Goal: Task Accomplishment & Management: Manage account settings

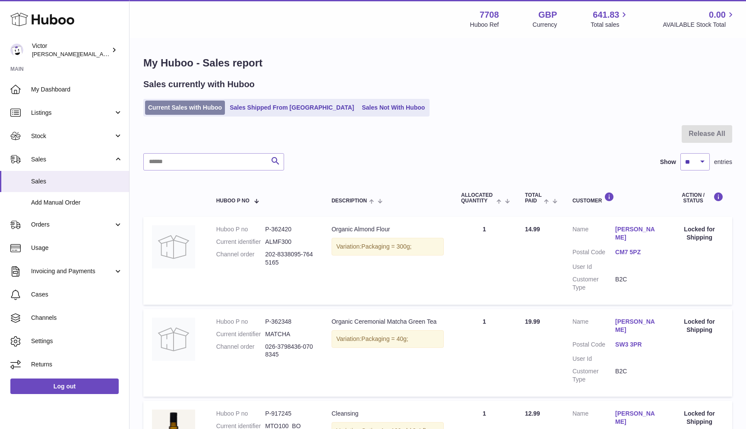
click at [159, 111] on link "Current Sales with Huboo" at bounding box center [185, 108] width 80 height 14
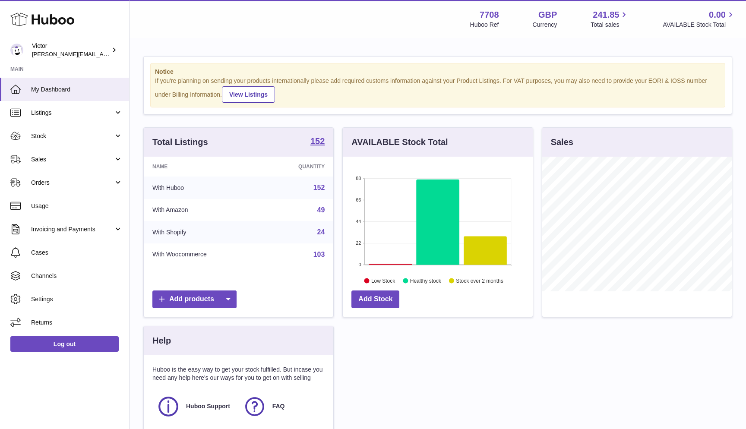
scroll to position [135, 190]
click at [70, 162] on span "Sales" at bounding box center [72, 159] width 82 height 8
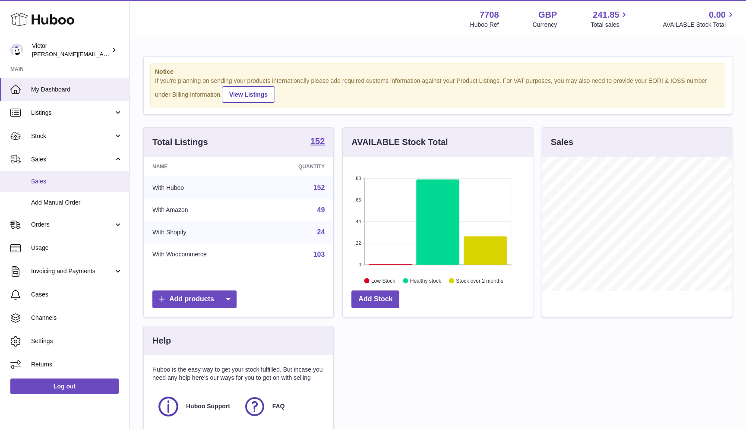
click at [69, 181] on span "Sales" at bounding box center [77, 182] width 92 height 8
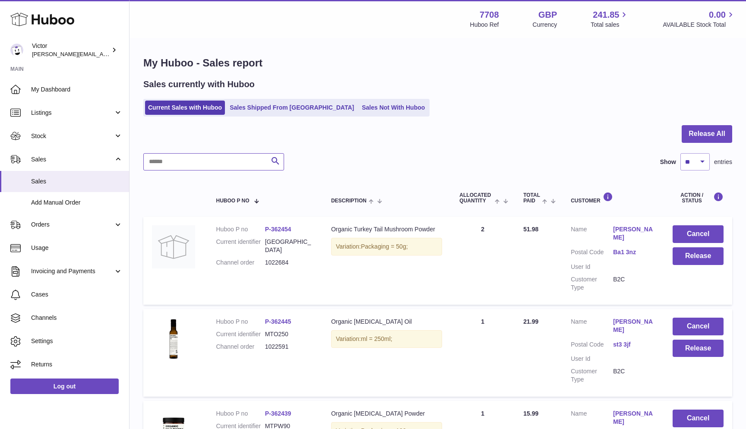
click at [181, 162] on input "text" at bounding box center [213, 161] width 141 height 17
paste input "*******"
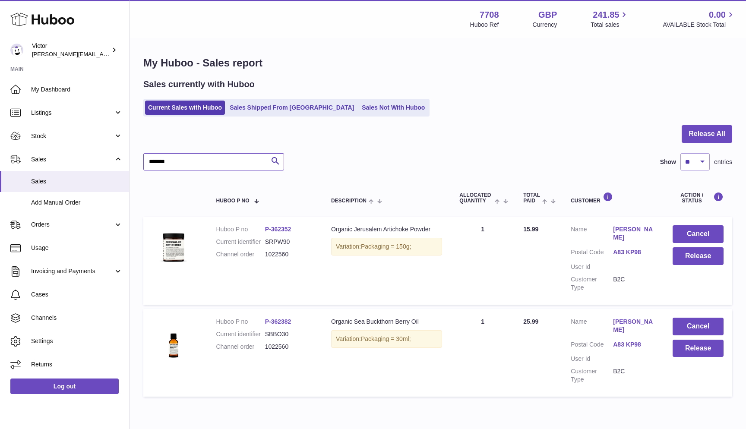
type input "*******"
click at [620, 251] on link "A83 KP98" at bounding box center [634, 252] width 42 height 8
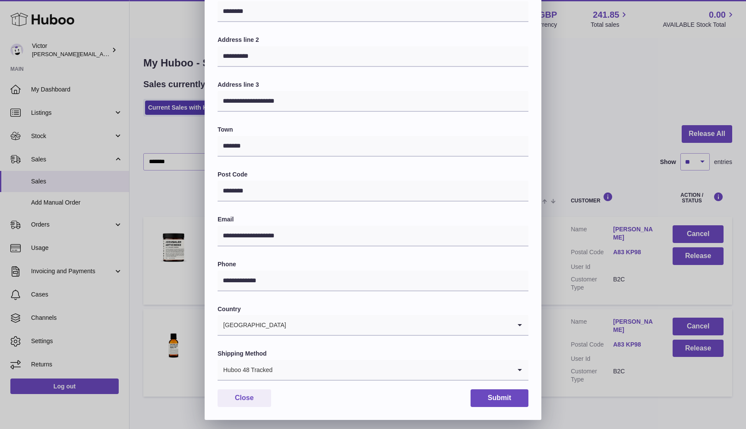
scroll to position [111, 0]
click at [261, 324] on div "United Kingdom" at bounding box center [365, 326] width 294 height 20
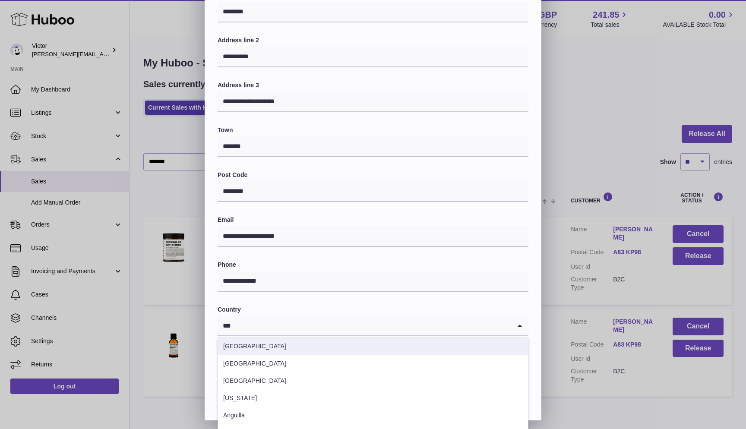
scroll to position [0, 0]
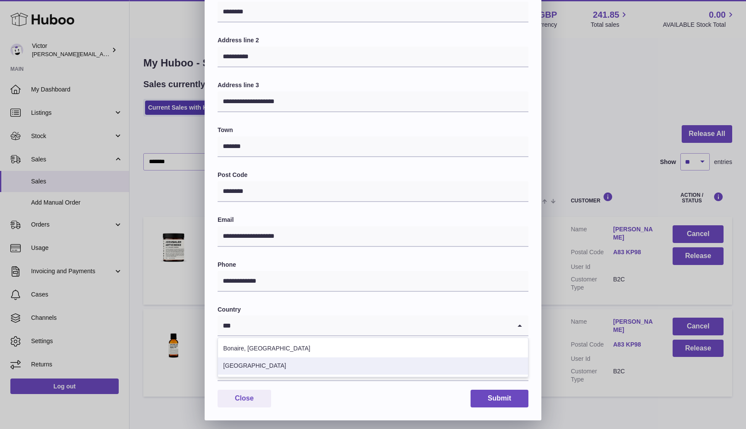
click at [255, 362] on li "Ireland" at bounding box center [373, 366] width 310 height 17
type input "***"
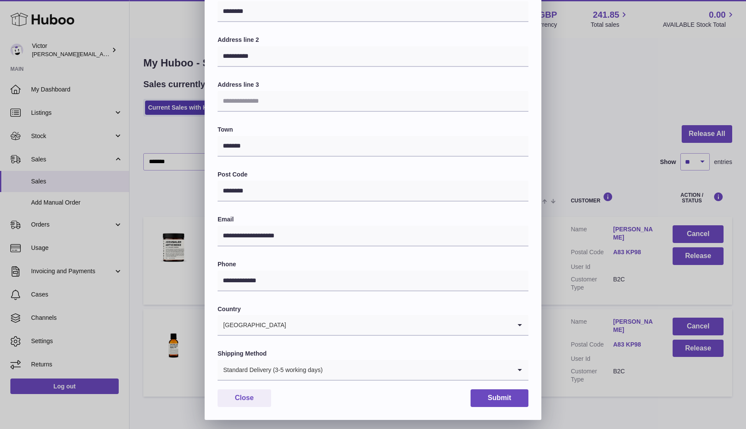
scroll to position [111, 0]
click at [495, 396] on button "Submit" at bounding box center [500, 399] width 58 height 18
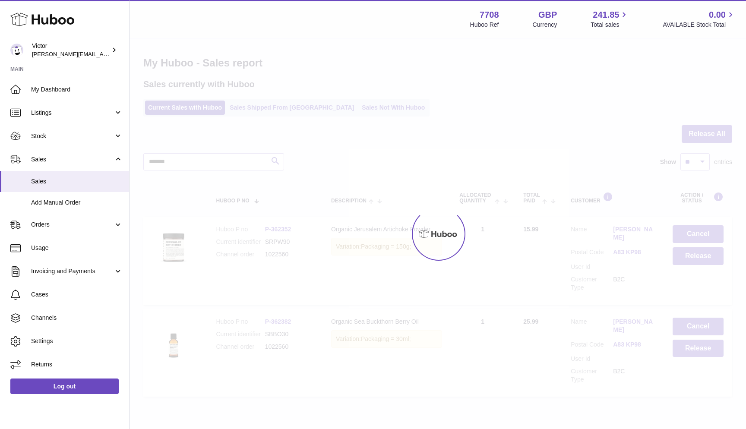
scroll to position [0, 0]
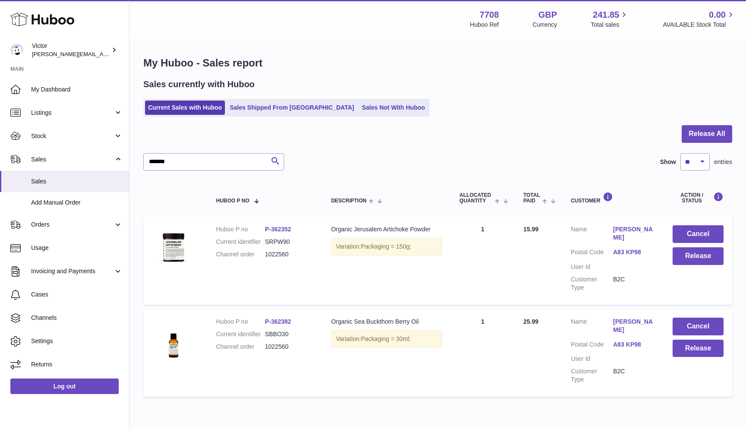
click at [619, 341] on link "A83 KP98" at bounding box center [634, 345] width 42 height 8
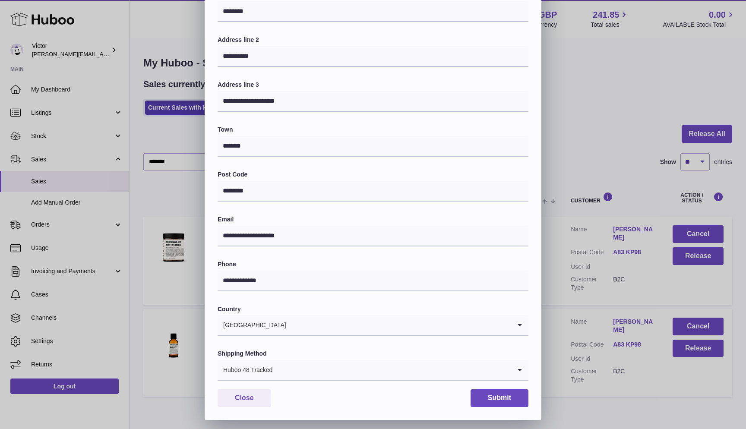
scroll to position [111, 0]
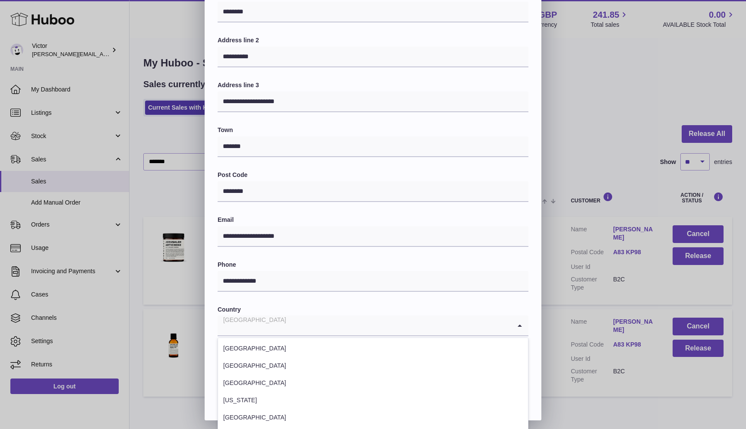
click at [276, 322] on input "Search for option" at bounding box center [365, 326] width 294 height 20
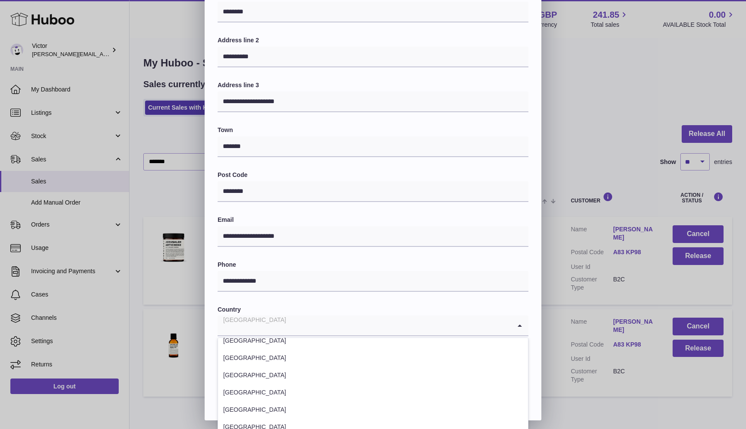
paste input "*******"
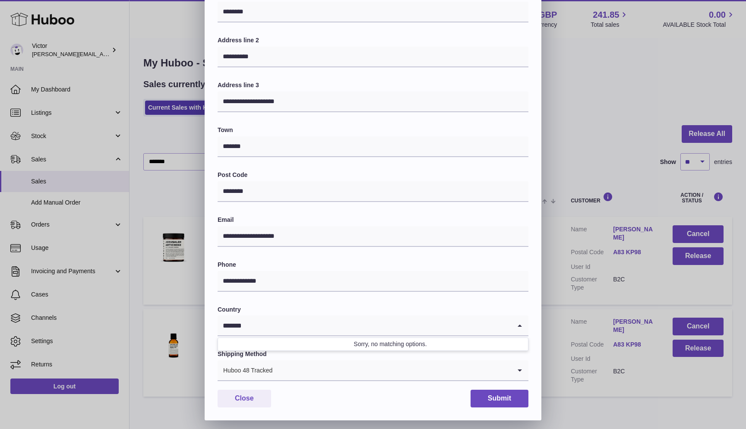
click at [279, 322] on input "*******" at bounding box center [365, 326] width 294 height 20
type input "*"
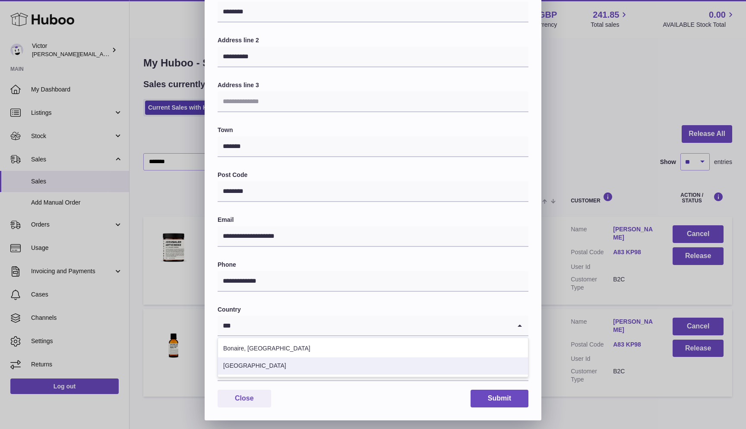
click at [279, 362] on li "Ireland" at bounding box center [373, 366] width 310 height 17
type input "***"
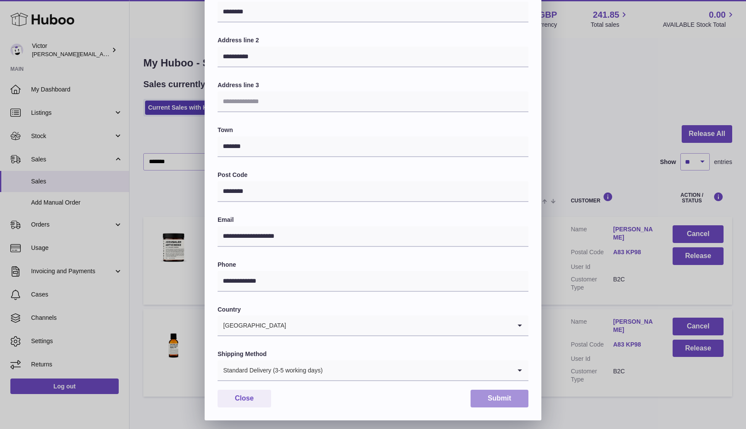
click at [478, 397] on button "Submit" at bounding box center [500, 399] width 58 height 18
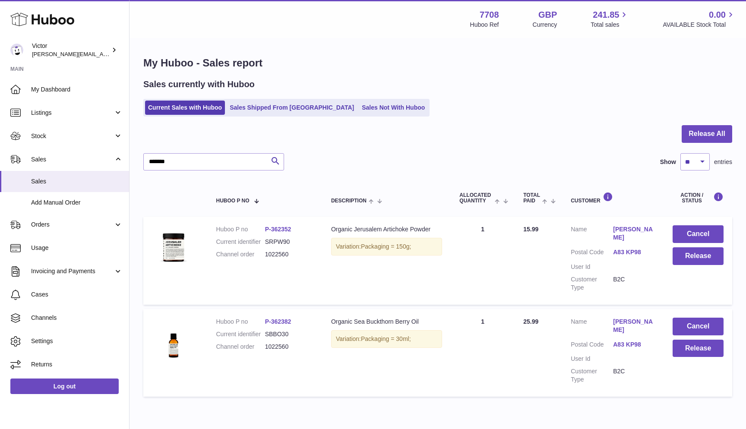
click at [622, 250] on link "A83 KP98" at bounding box center [634, 252] width 42 height 8
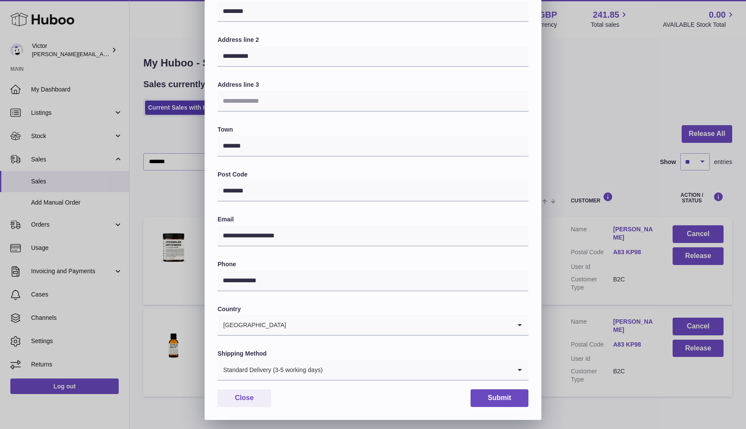
scroll to position [111, 0]
click at [640, 394] on div "**********" at bounding box center [373, 161] width 746 height 518
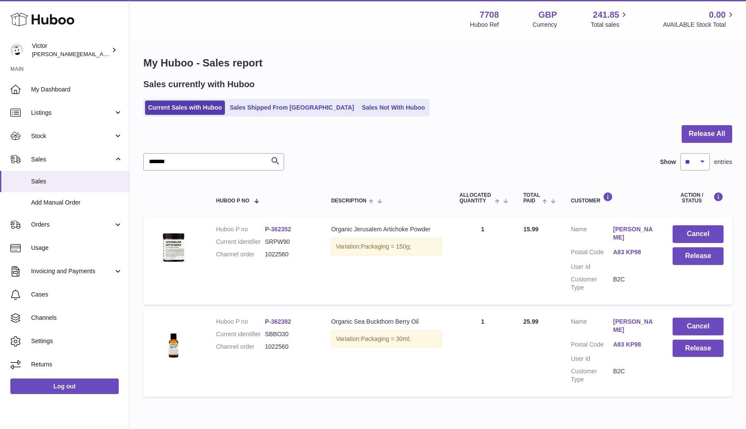
click at [625, 319] on link "Geraldine O'Neill" at bounding box center [634, 326] width 42 height 16
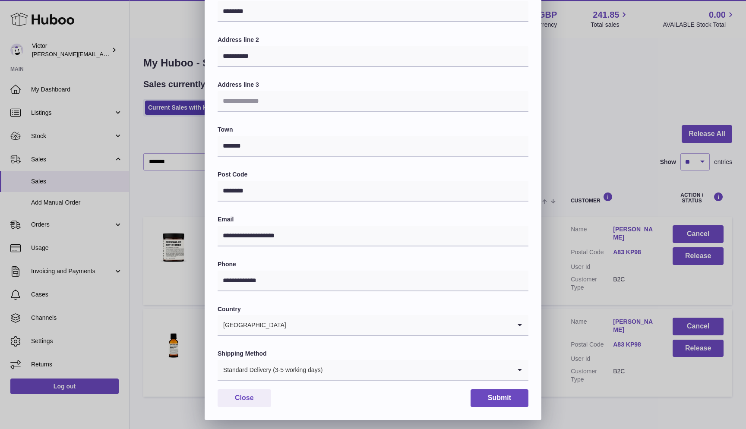
scroll to position [111, 0]
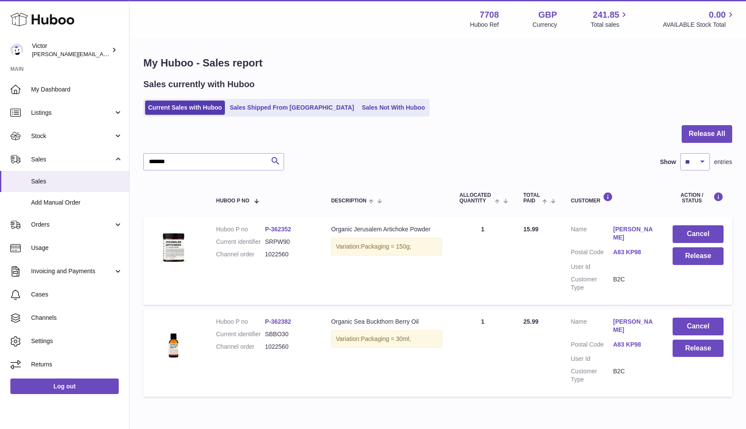
click at [622, 368] on div at bounding box center [373, 214] width 746 height 429
drag, startPoint x: 609, startPoint y: 342, endPoint x: 640, endPoint y: 342, distance: 31.1
click at [640, 342] on dl "Customer Name Geraldine O'Neill Postal Code A83 KP98 User Id Customer Type B2C" at bounding box center [613, 353] width 85 height 70
copy dl "A83 KP98"
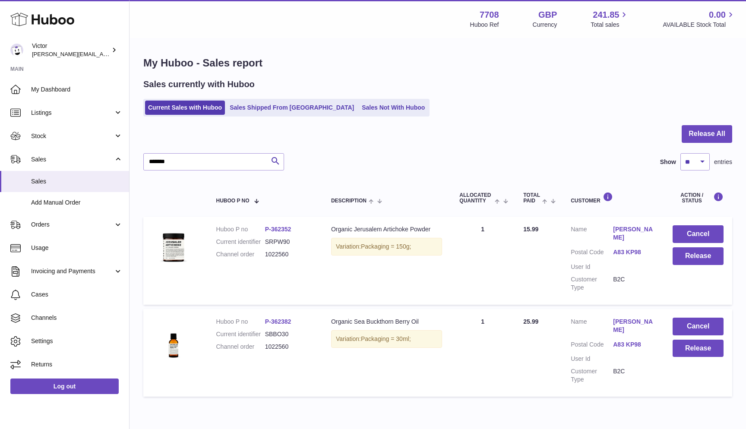
click at [490, 295] on td "Quantity Sold 1" at bounding box center [483, 261] width 64 height 88
click at [166, 158] on input "*******" at bounding box center [213, 161] width 141 height 17
click at [359, 107] on link "Sales Not With Huboo" at bounding box center [393, 108] width 69 height 14
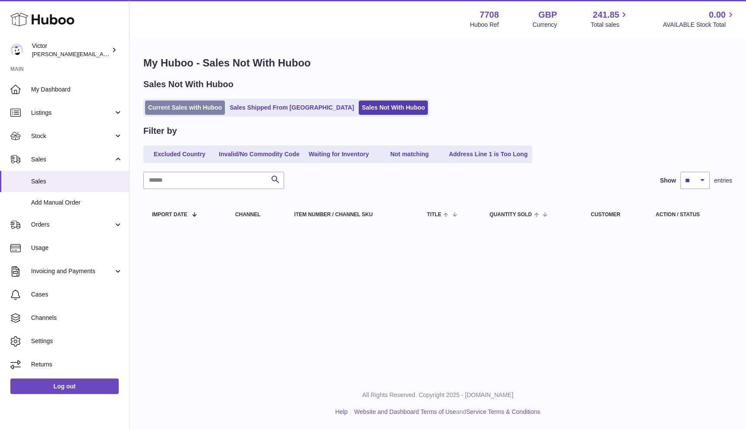
click at [175, 108] on link "Current Sales with Huboo" at bounding box center [185, 108] width 80 height 14
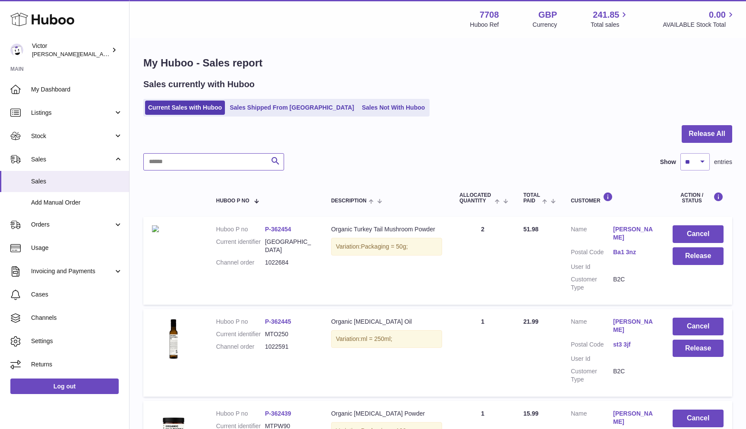
click at [154, 159] on input "text" at bounding box center [213, 161] width 141 height 17
paste input "*******"
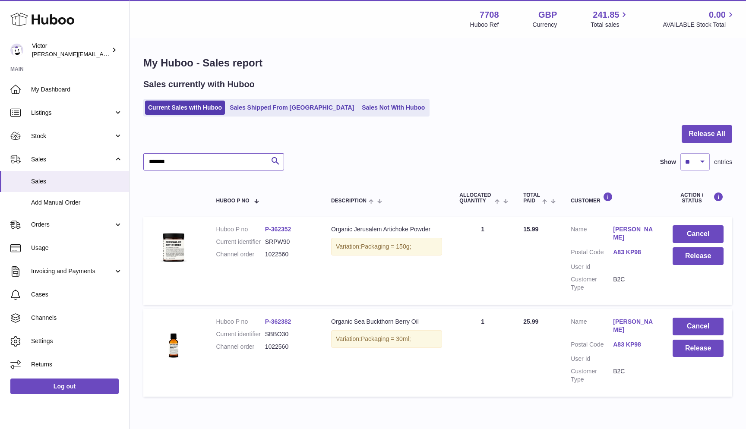
type input "*******"
click at [618, 251] on link "A83 KP98" at bounding box center [634, 252] width 42 height 8
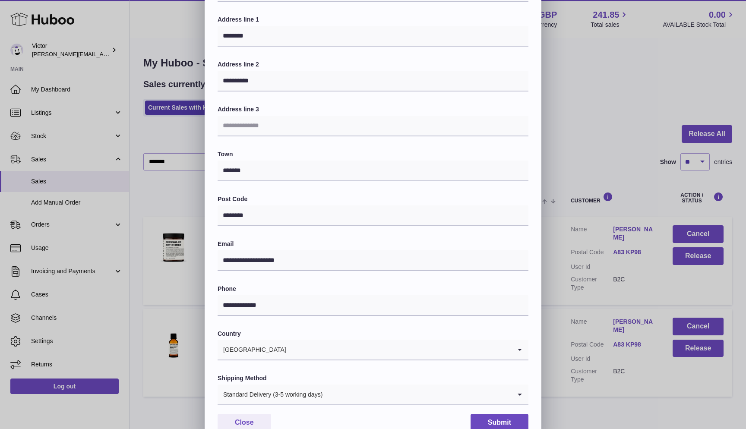
scroll to position [89, 0]
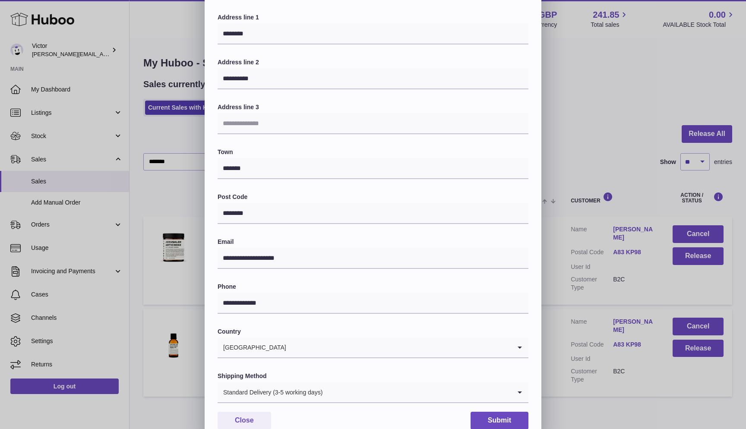
click at [577, 381] on div "**********" at bounding box center [373, 183] width 746 height 518
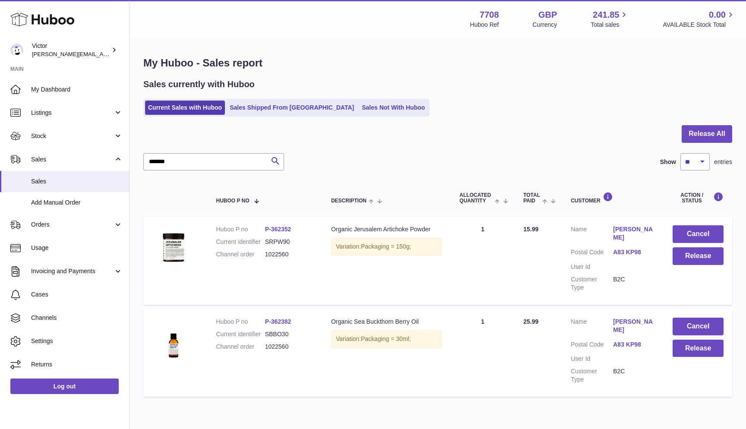
click at [628, 318] on link "Geraldine O'Neill" at bounding box center [634, 326] width 42 height 16
click at [580, 371] on div at bounding box center [373, 214] width 746 height 429
click at [161, 104] on link "Current Sales with Huboo" at bounding box center [185, 108] width 80 height 14
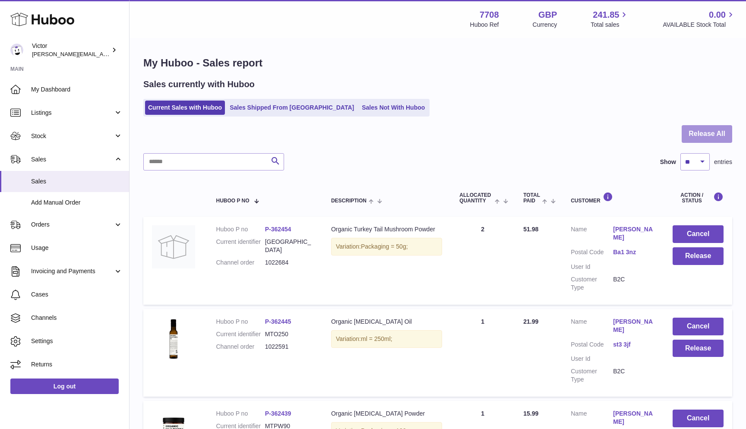
click at [698, 137] on button "Release All" at bounding box center [707, 134] width 51 height 18
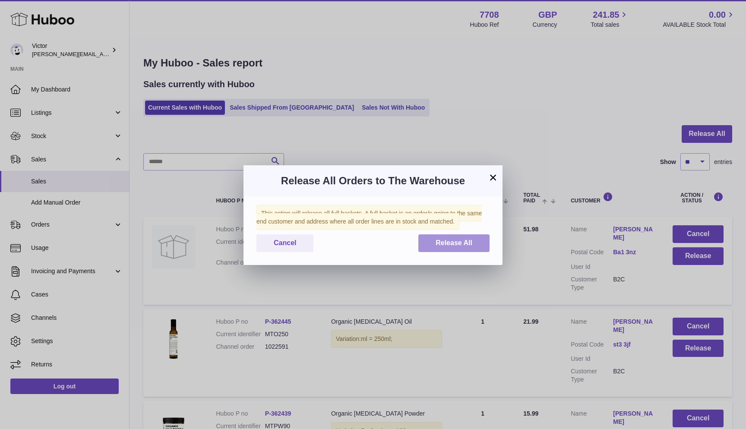
click at [478, 239] on button "Release All" at bounding box center [454, 244] width 71 height 18
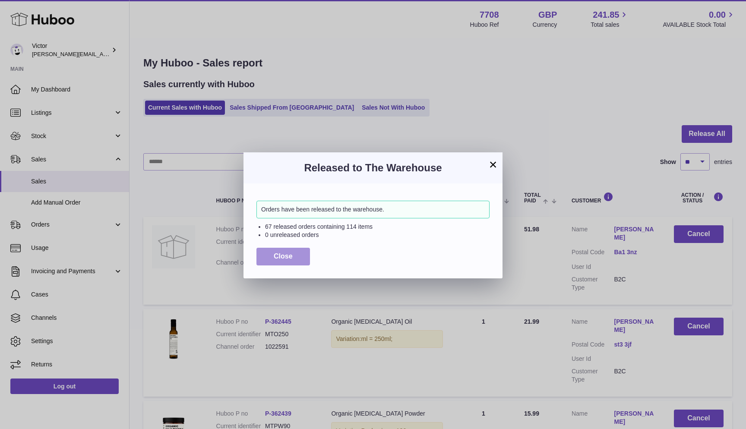
click at [270, 260] on button "Close" at bounding box center [284, 257] width 54 height 18
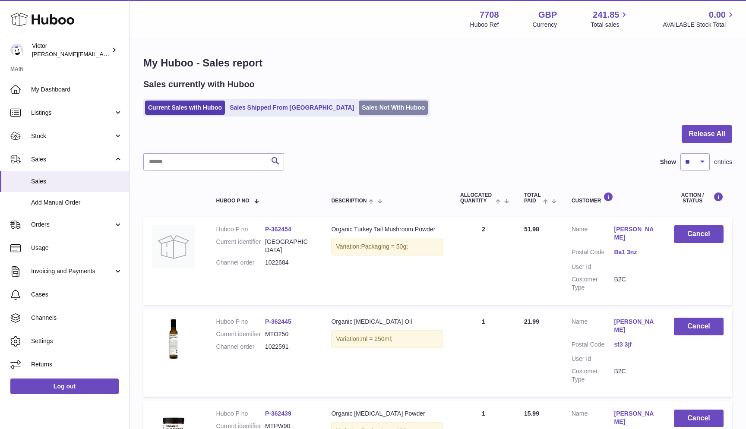
click at [359, 110] on link "Sales Not With Huboo" at bounding box center [393, 108] width 69 height 14
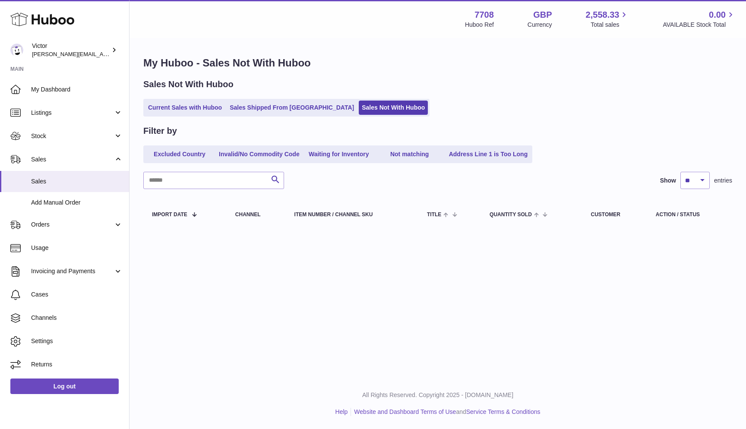
click at [161, 110] on link "Current Sales with Huboo" at bounding box center [185, 108] width 80 height 14
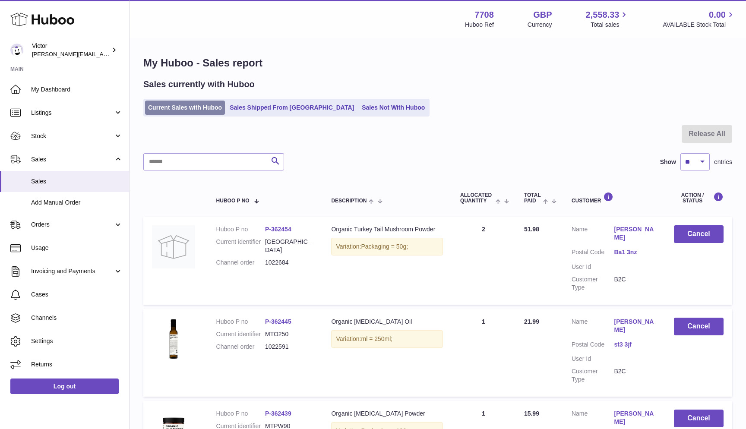
click at [154, 107] on link "Current Sales with Huboo" at bounding box center [185, 108] width 80 height 14
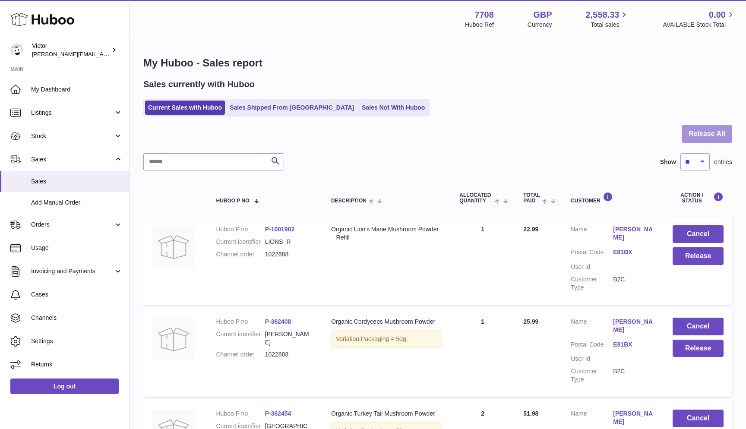
click at [692, 136] on button "Release All" at bounding box center [707, 134] width 51 height 18
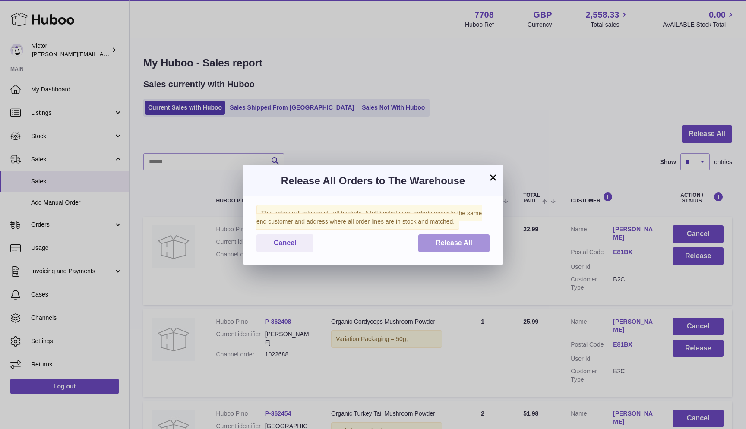
click at [468, 240] on span "Release All" at bounding box center [454, 242] width 37 height 7
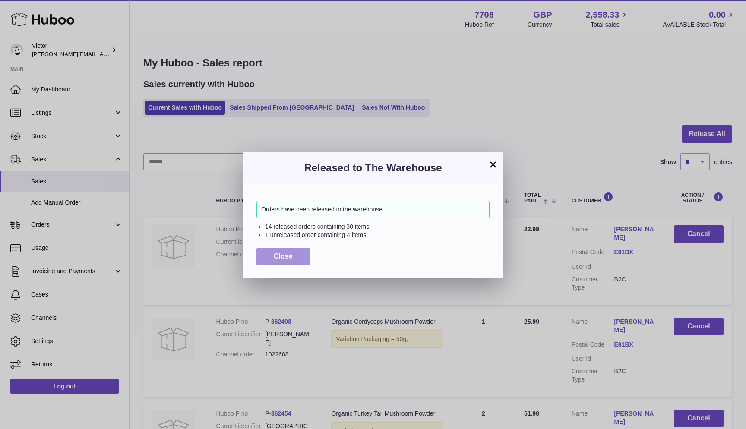
click at [261, 257] on button "Close" at bounding box center [284, 257] width 54 height 18
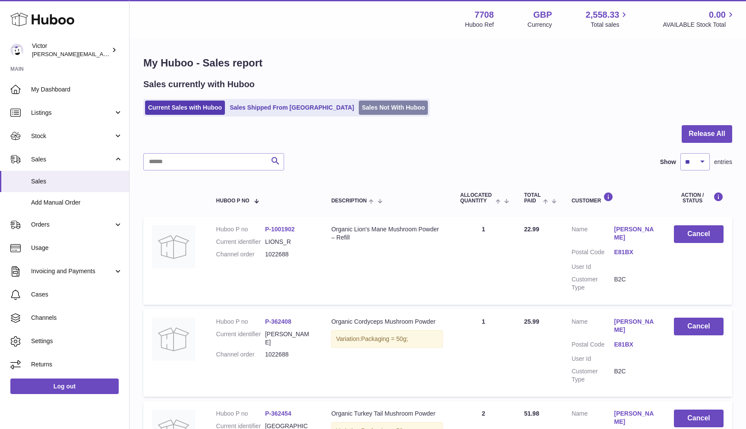
click at [359, 111] on link "Sales Not With Huboo" at bounding box center [393, 108] width 69 height 14
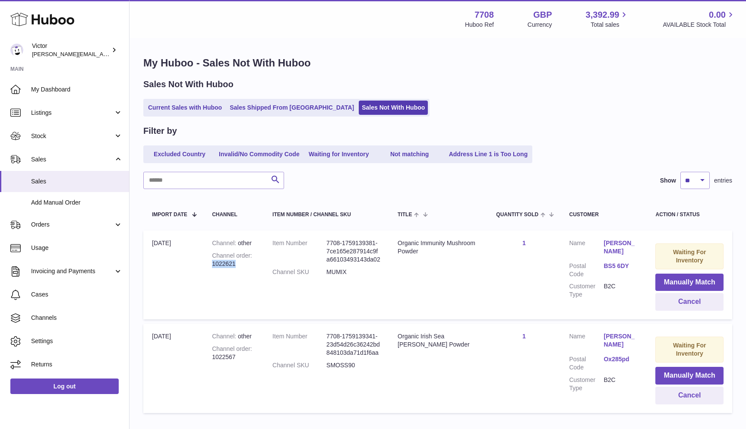
drag, startPoint x: 213, startPoint y: 262, endPoint x: 247, endPoint y: 262, distance: 34.1
click at [247, 262] on div "Channel order 1022621" at bounding box center [233, 260] width 43 height 16
copy div "1022621"
click at [178, 109] on link "Current Sales with Huboo" at bounding box center [185, 108] width 80 height 14
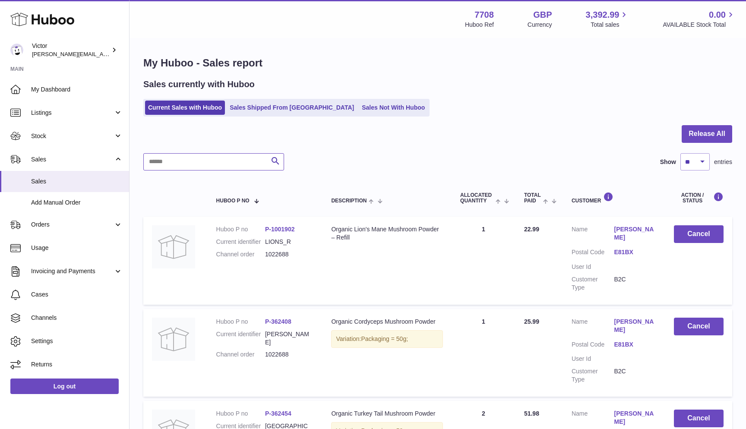
click at [164, 160] on input "text" at bounding box center [213, 161] width 141 height 17
paste input "*******"
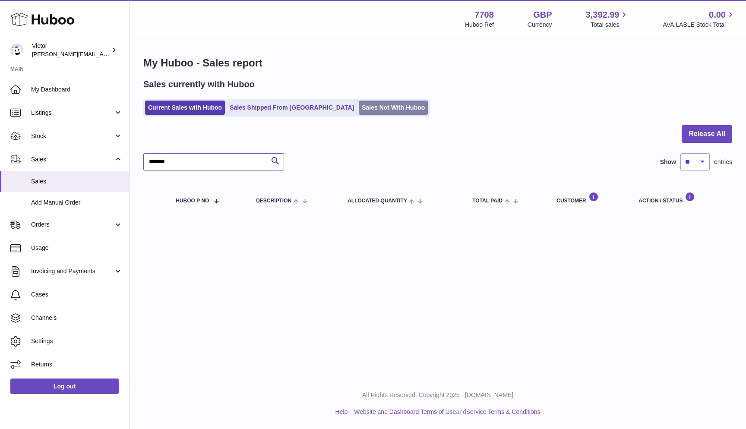
type input "*******"
click at [359, 105] on link "Sales Not With Huboo" at bounding box center [393, 108] width 69 height 14
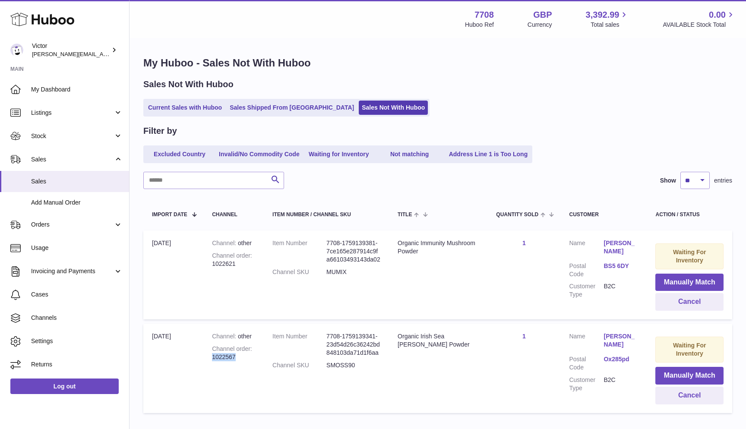
drag, startPoint x: 213, startPoint y: 353, endPoint x: 241, endPoint y: 352, distance: 27.2
click at [241, 352] on div "Channel order 1022567" at bounding box center [233, 353] width 43 height 16
copy div "1022567"
click at [156, 108] on link "Current Sales with Huboo" at bounding box center [185, 108] width 80 height 14
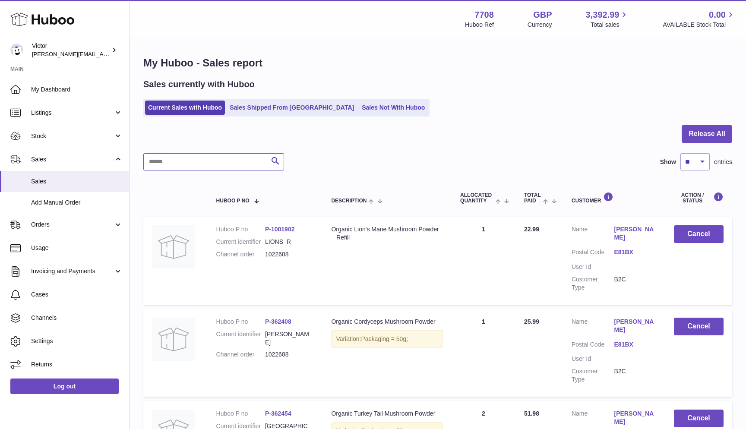
click at [158, 166] on input "text" at bounding box center [213, 161] width 141 height 17
paste input "*******"
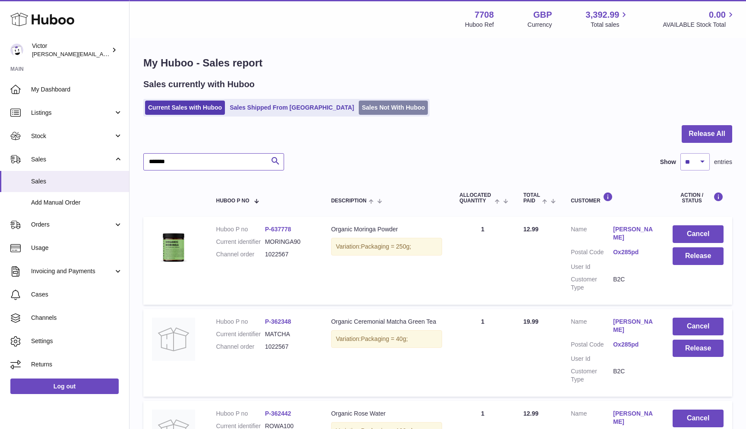
type input "*******"
click at [359, 111] on link "Sales Not With Huboo" at bounding box center [393, 108] width 69 height 14
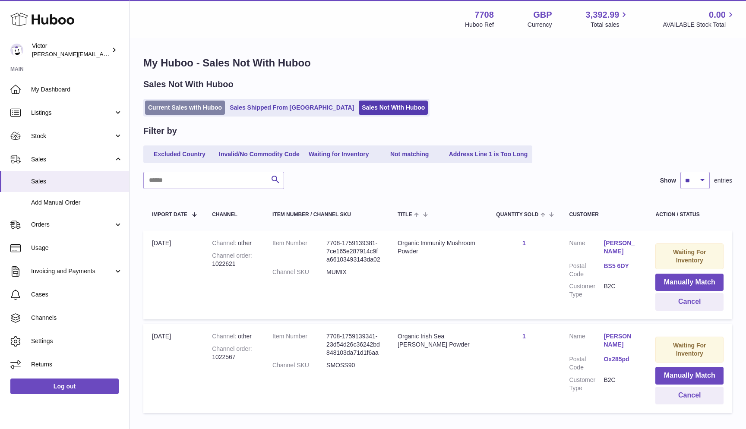
click at [153, 110] on link "Current Sales with Huboo" at bounding box center [185, 108] width 80 height 14
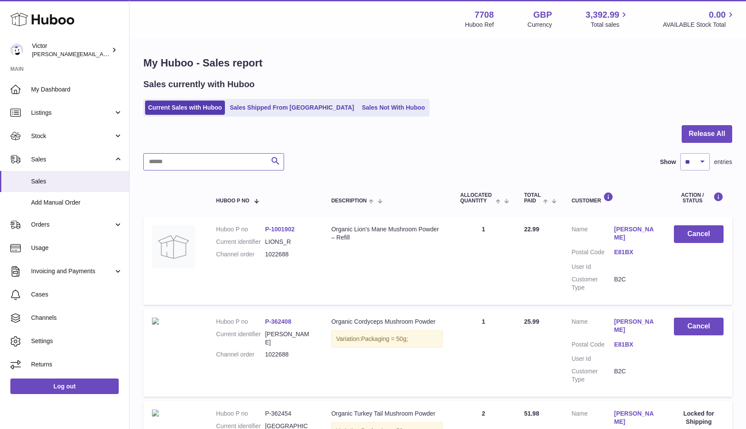
click at [163, 160] on input "text" at bounding box center [213, 161] width 141 height 17
paste input "*******"
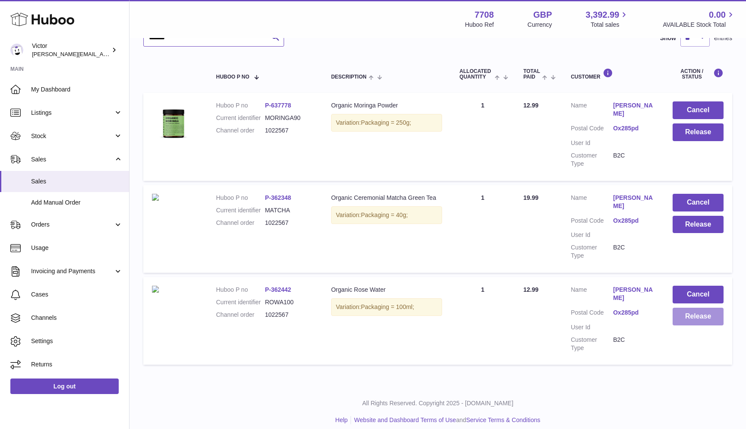
scroll to position [124, 0]
type input "*******"
click at [703, 313] on button "Release" at bounding box center [698, 317] width 51 height 18
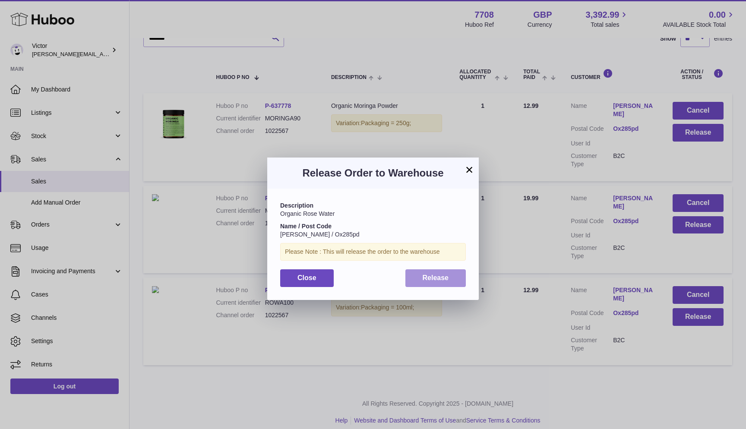
click at [423, 276] on span "Release" at bounding box center [436, 277] width 26 height 7
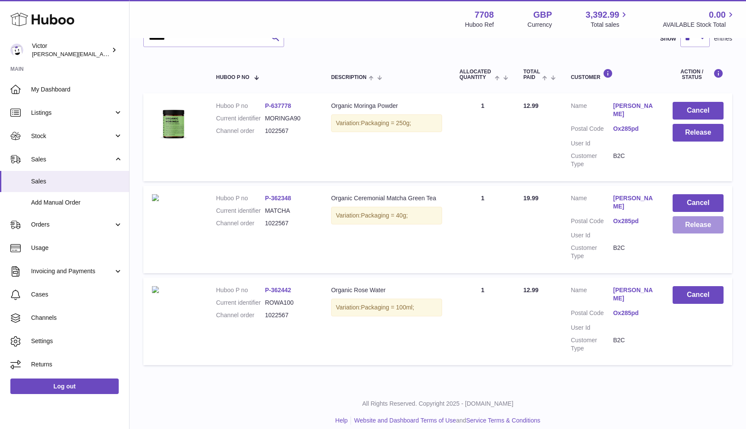
click at [680, 224] on button "Release" at bounding box center [698, 225] width 51 height 18
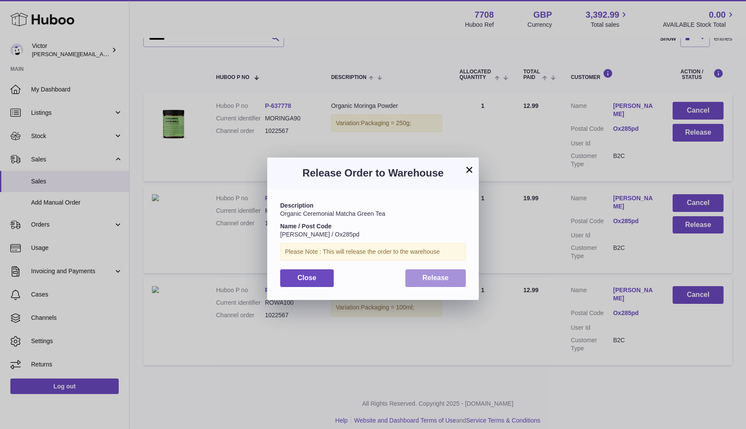
click at [428, 271] on button "Release" at bounding box center [436, 279] width 61 height 18
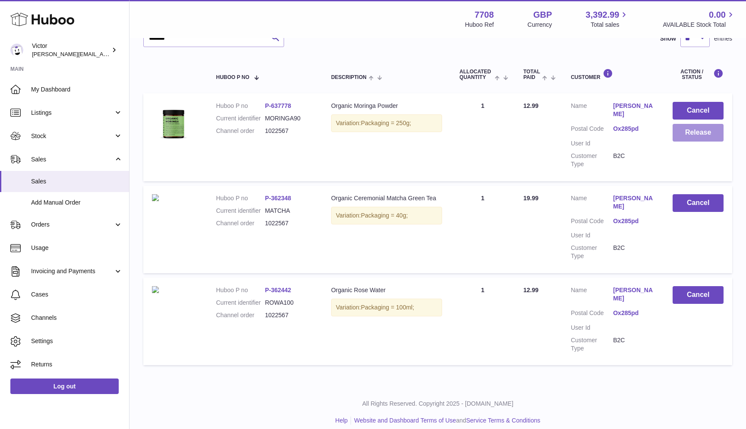
click at [698, 133] on button "Release" at bounding box center [698, 133] width 51 height 18
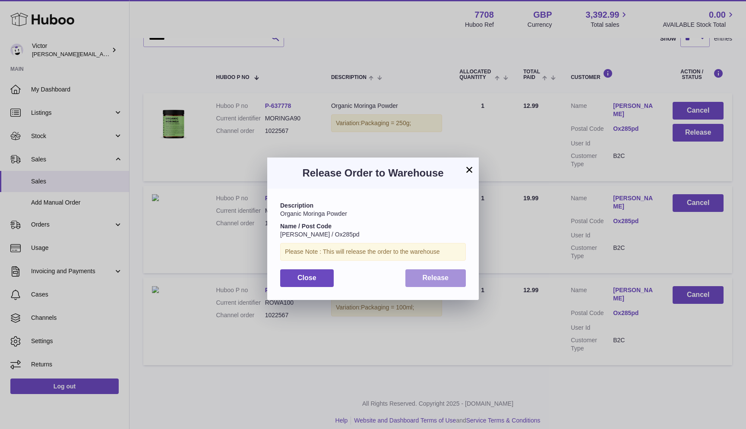
click at [422, 273] on button "Release" at bounding box center [436, 279] width 61 height 18
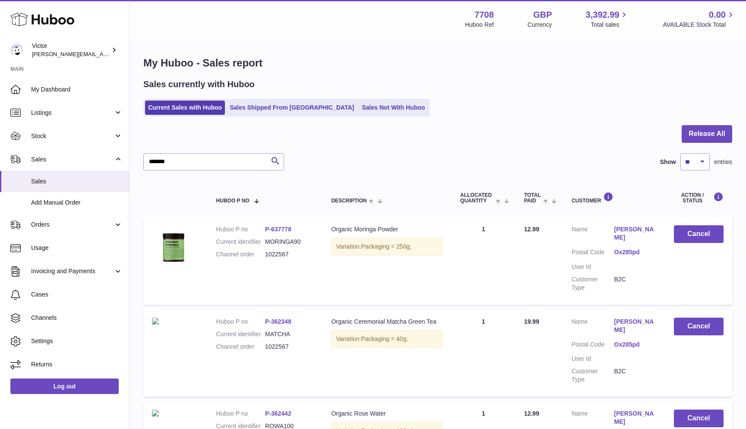
scroll to position [0, 0]
click at [359, 108] on link "Sales Not With Huboo" at bounding box center [393, 108] width 69 height 14
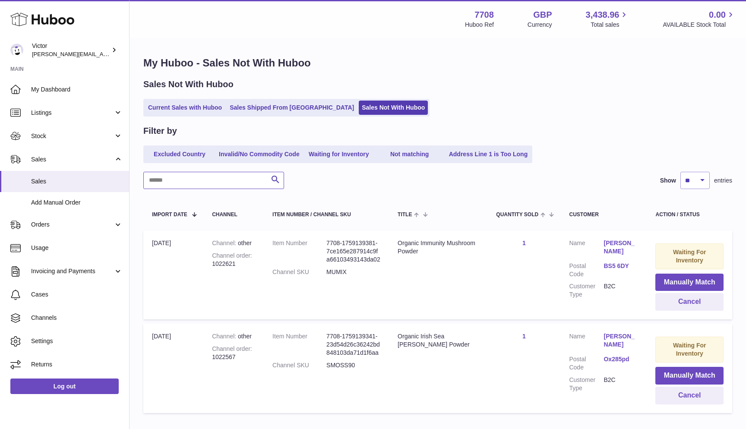
click at [164, 181] on input "text" at bounding box center [213, 180] width 141 height 17
paste input "*******"
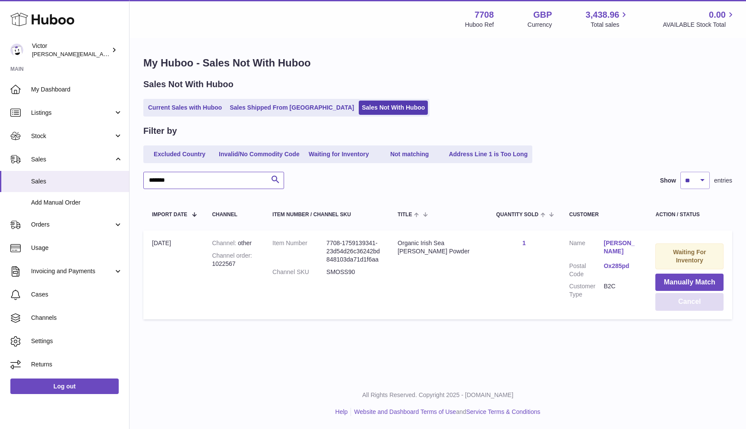
type input "*******"
click at [684, 301] on button "Cancel" at bounding box center [690, 302] width 68 height 18
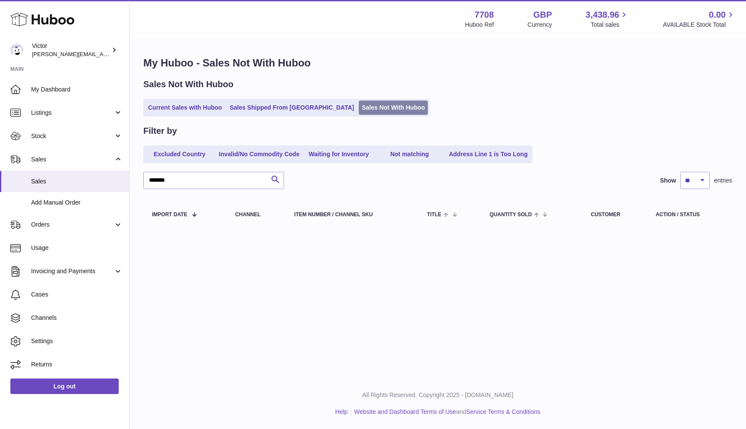
click at [363, 111] on link "Sales Not With Huboo" at bounding box center [393, 108] width 69 height 14
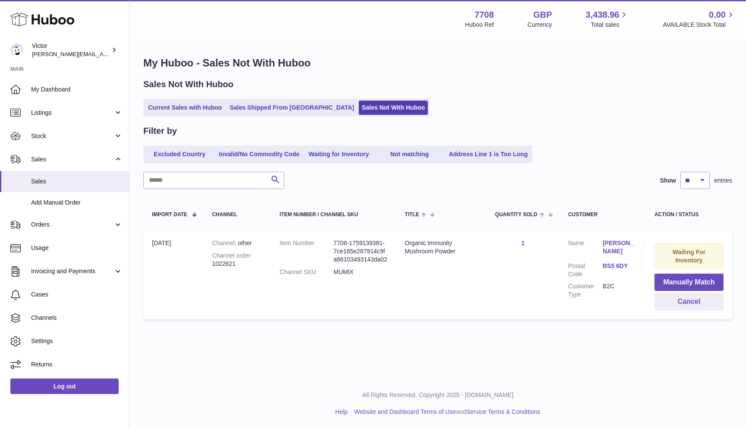
click at [220, 263] on div "Channel order 1022621" at bounding box center [237, 260] width 50 height 16
copy div "order 1022621"
click at [220, 263] on div "Channel order 1022621" at bounding box center [237, 260] width 50 height 16
drag, startPoint x: 213, startPoint y: 262, endPoint x: 245, endPoint y: 262, distance: 32.0
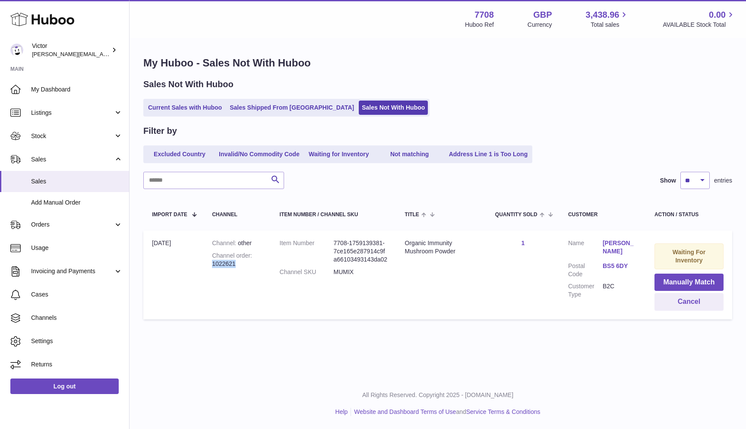
click at [245, 262] on div "Channel order 1022621" at bounding box center [237, 260] width 50 height 16
copy div "1022621"
click at [160, 112] on link "Current Sales with Huboo" at bounding box center [185, 108] width 80 height 14
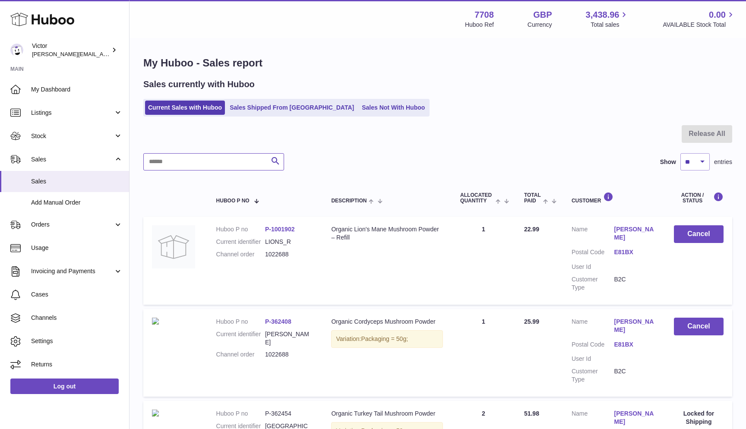
click at [156, 166] on input "text" at bounding box center [213, 161] width 141 height 17
paste input "*******"
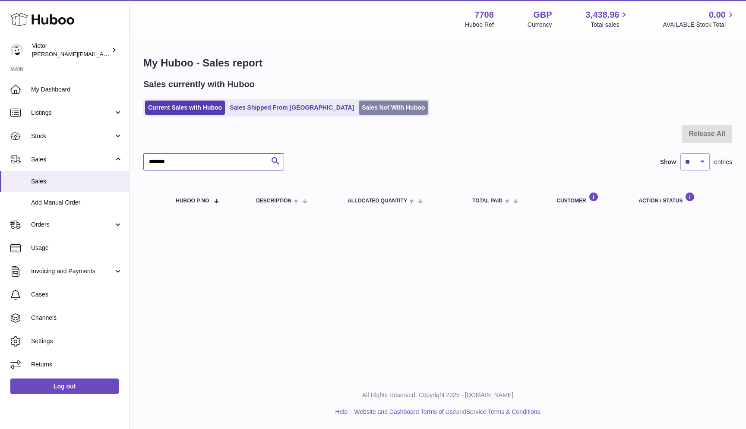
type input "*******"
click at [359, 106] on link "Sales Not With Huboo" at bounding box center [393, 108] width 69 height 14
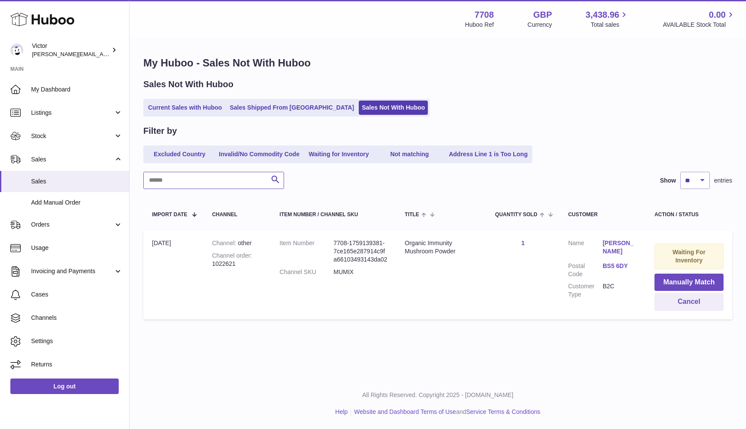
click at [166, 180] on input "text" at bounding box center [213, 180] width 141 height 17
paste input "*******"
type input "*******"
click at [678, 301] on button "Cancel" at bounding box center [689, 302] width 69 height 18
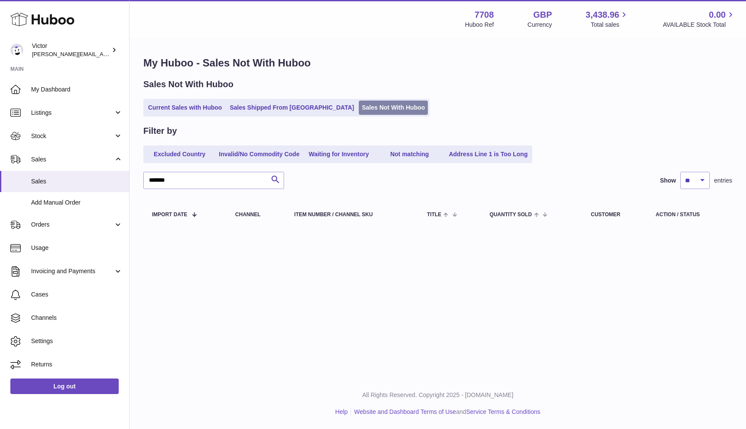
click at [359, 111] on link "Sales Not With Huboo" at bounding box center [393, 108] width 69 height 14
click at [170, 107] on link "Current Sales with Huboo" at bounding box center [185, 108] width 80 height 14
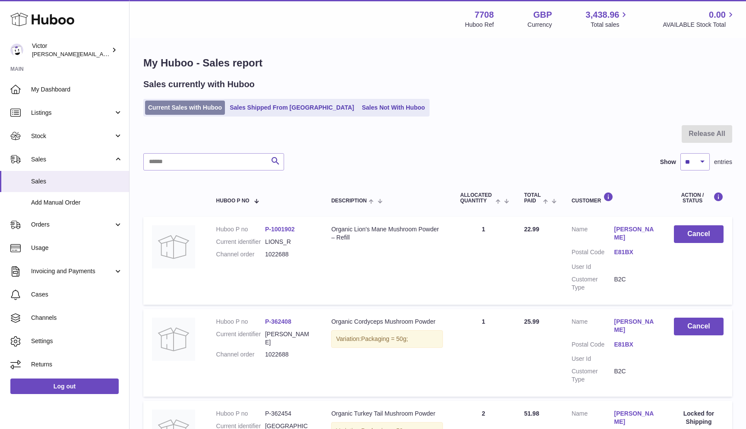
click at [174, 111] on link "Current Sales with Huboo" at bounding box center [185, 108] width 80 height 14
click at [155, 104] on link "Current Sales with Huboo" at bounding box center [185, 108] width 80 height 14
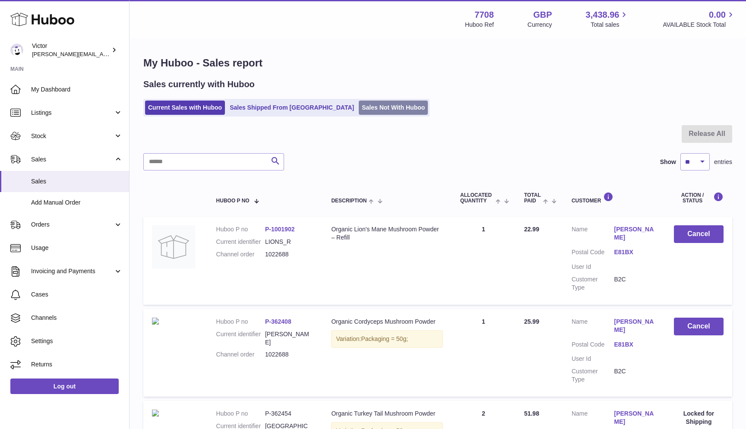
click at [360, 105] on link "Sales Not With Huboo" at bounding box center [393, 108] width 69 height 14
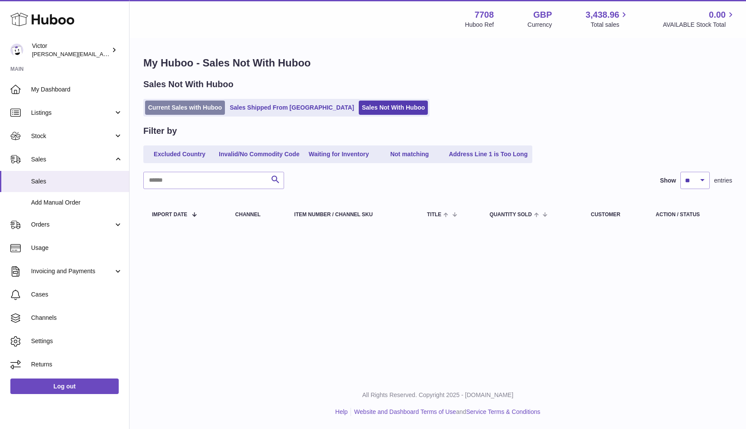
click at [158, 111] on link "Current Sales with Huboo" at bounding box center [185, 108] width 80 height 14
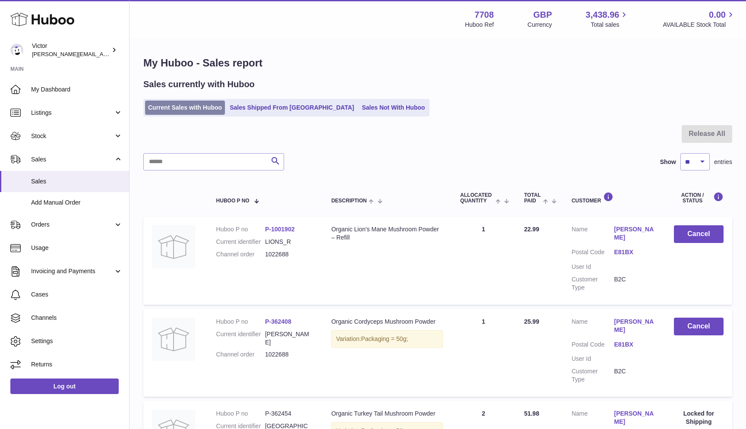
click at [189, 105] on link "Current Sales with Huboo" at bounding box center [185, 108] width 80 height 14
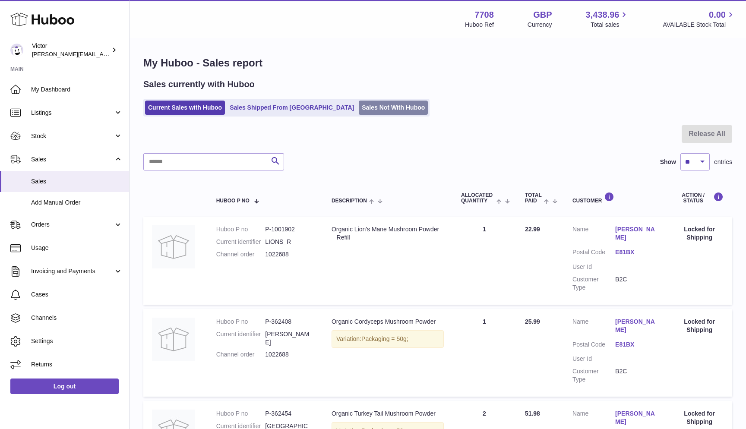
click at [359, 107] on link "Sales Not With Huboo" at bounding box center [393, 108] width 69 height 14
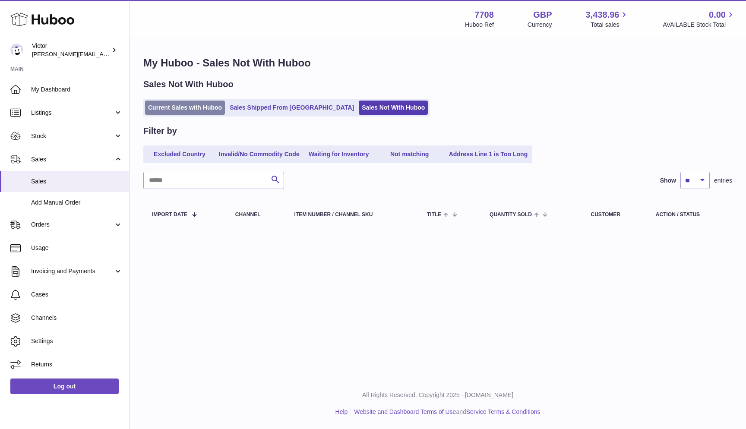
click at [163, 111] on link "Current Sales with Huboo" at bounding box center [185, 108] width 80 height 14
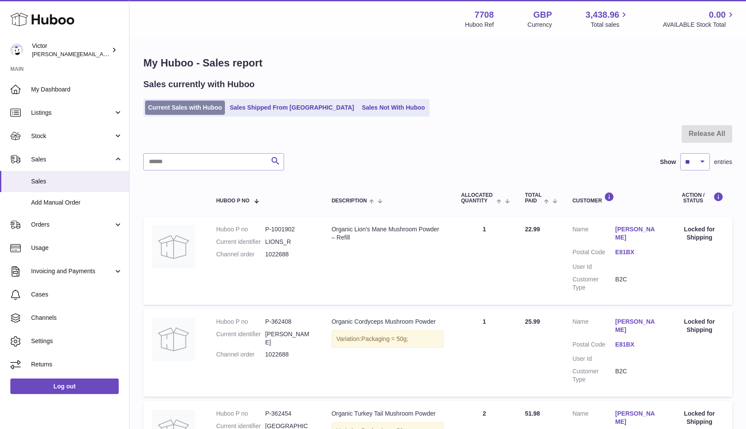
click at [165, 108] on link "Current Sales with Huboo" at bounding box center [185, 108] width 80 height 14
click at [162, 110] on link "Current Sales with Huboo" at bounding box center [185, 108] width 80 height 14
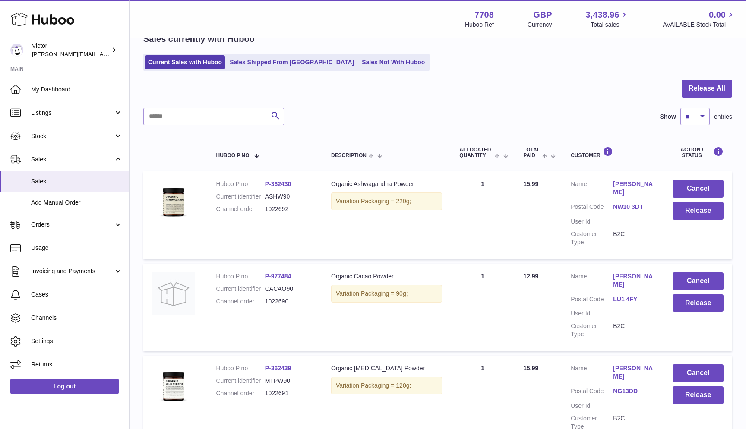
scroll to position [48, 0]
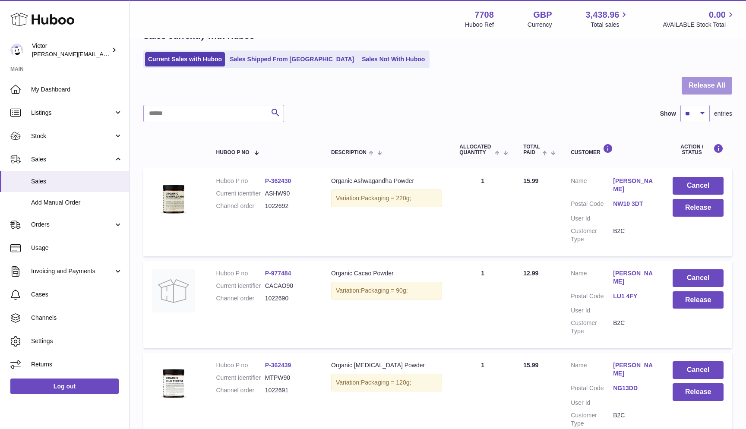
click at [727, 86] on button "Release All" at bounding box center [707, 86] width 51 height 18
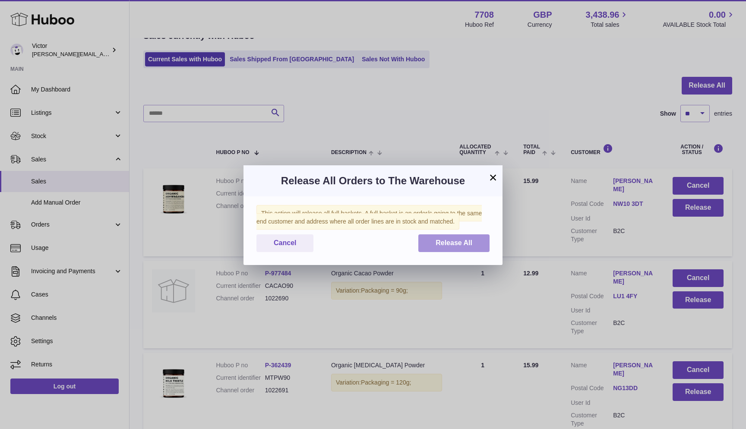
click at [440, 236] on button "Release All" at bounding box center [454, 244] width 71 height 18
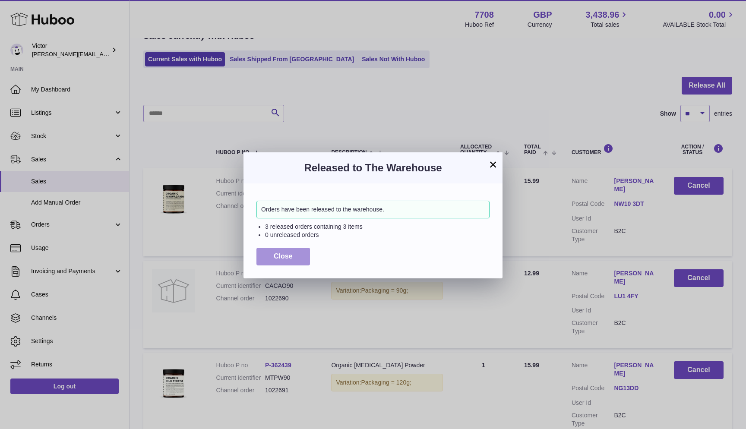
click at [257, 251] on button "Close" at bounding box center [284, 257] width 54 height 18
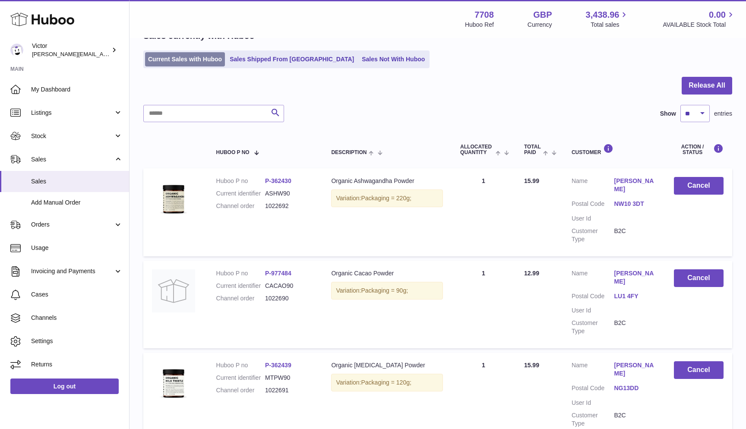
click at [203, 64] on link "Current Sales with Huboo" at bounding box center [185, 59] width 80 height 14
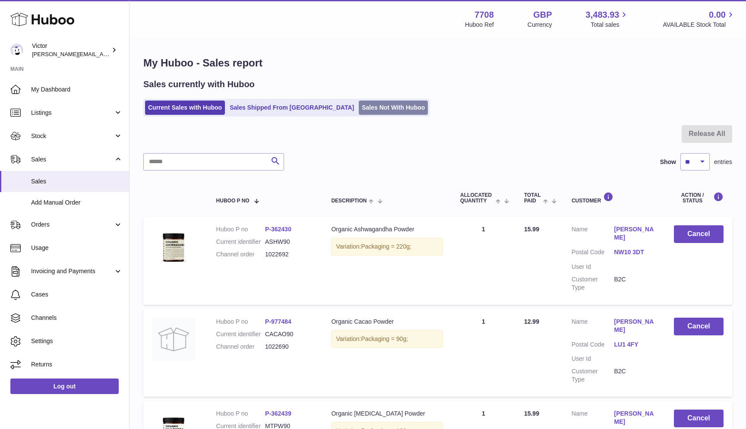
click at [359, 109] on link "Sales Not With Huboo" at bounding box center [393, 108] width 69 height 14
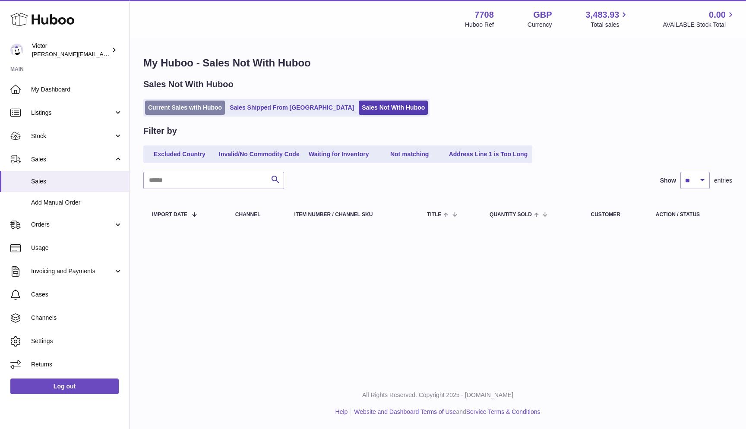
click at [189, 108] on link "Current Sales with Huboo" at bounding box center [185, 108] width 80 height 14
